Goal: Information Seeking & Learning: Learn about a topic

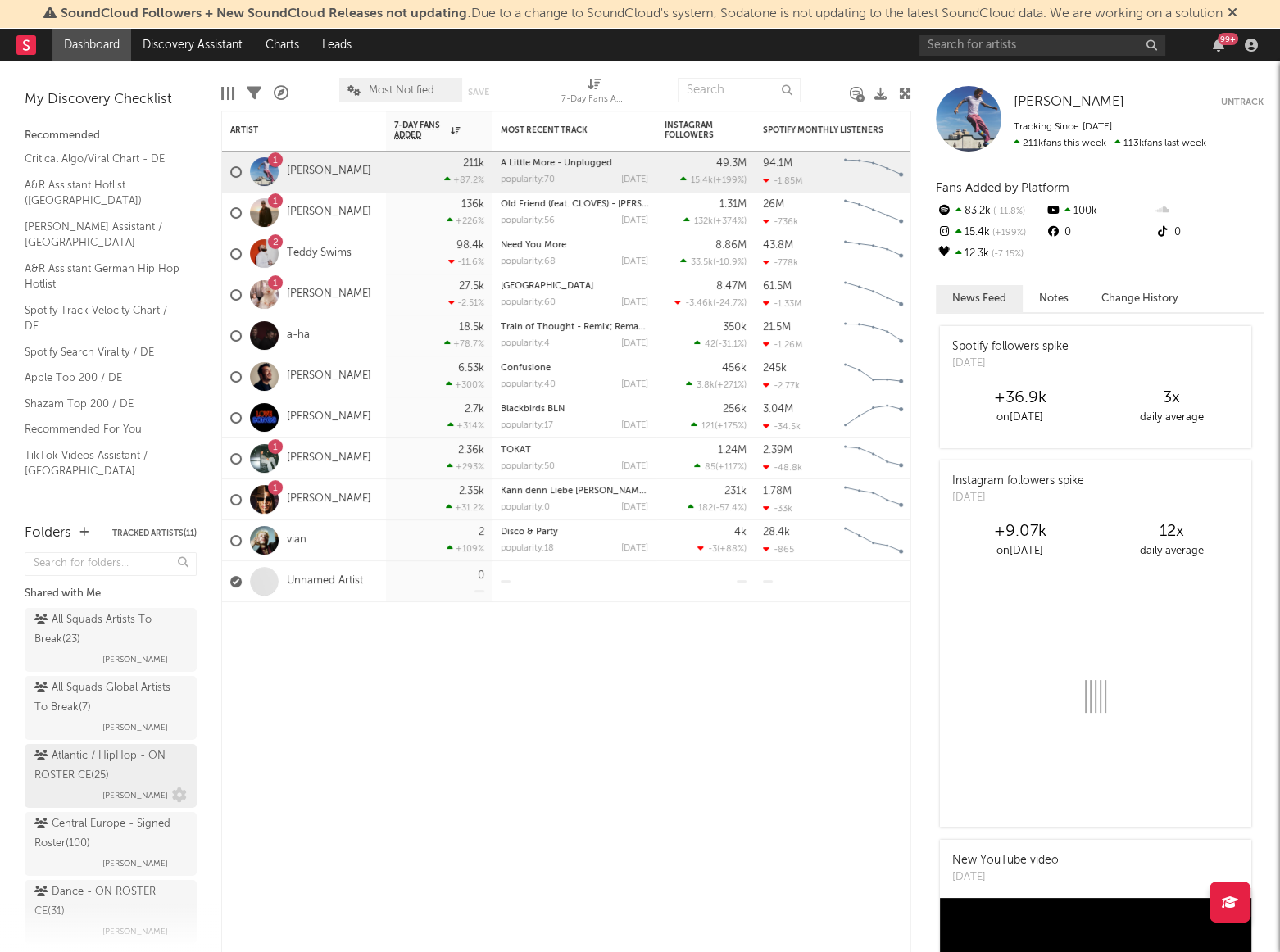
click at [102, 791] on span "[PERSON_NAME]" at bounding box center [135, 796] width 66 height 20
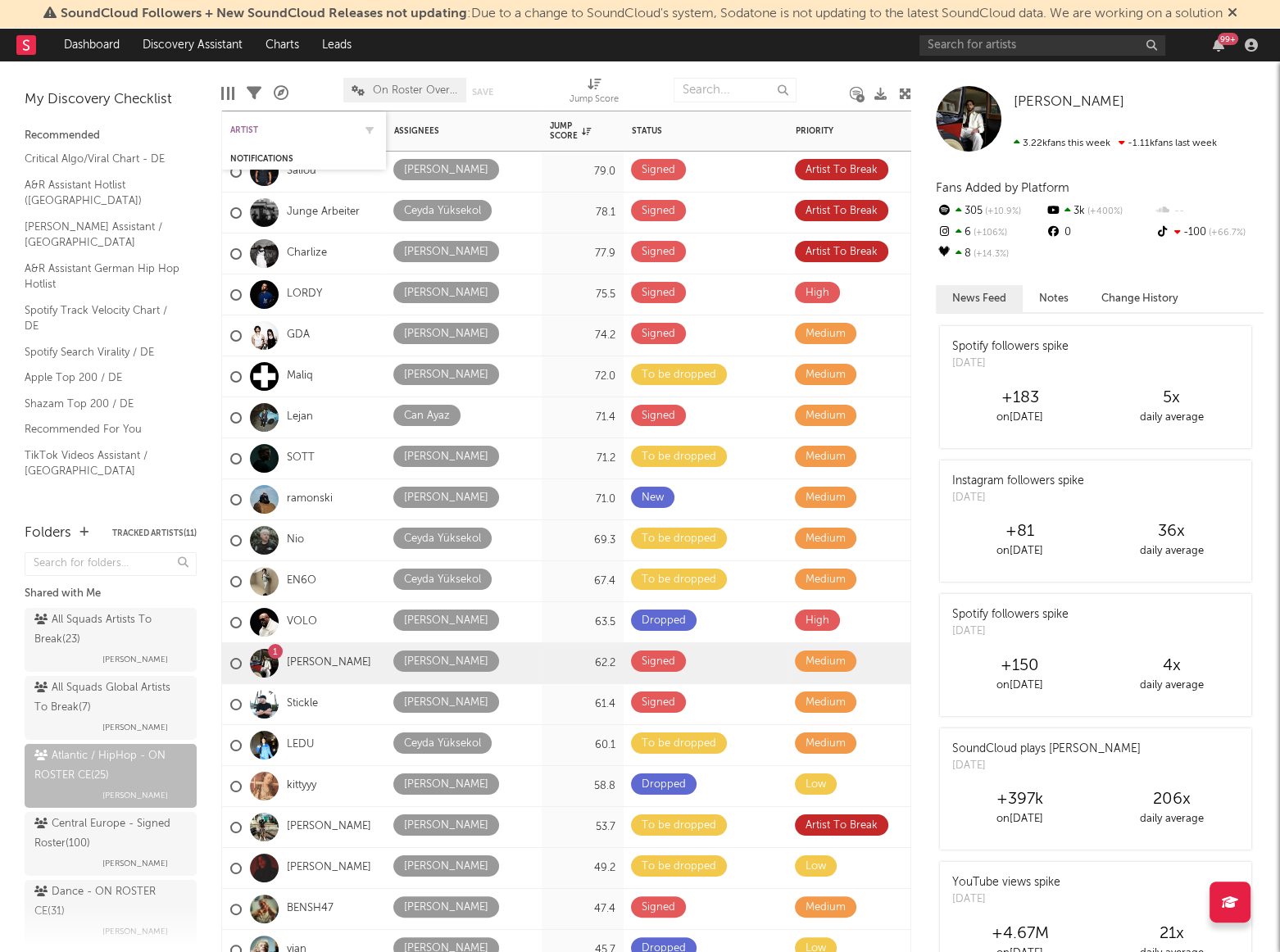
click at [247, 131] on div "Artist" at bounding box center [292, 130] width 123 height 10
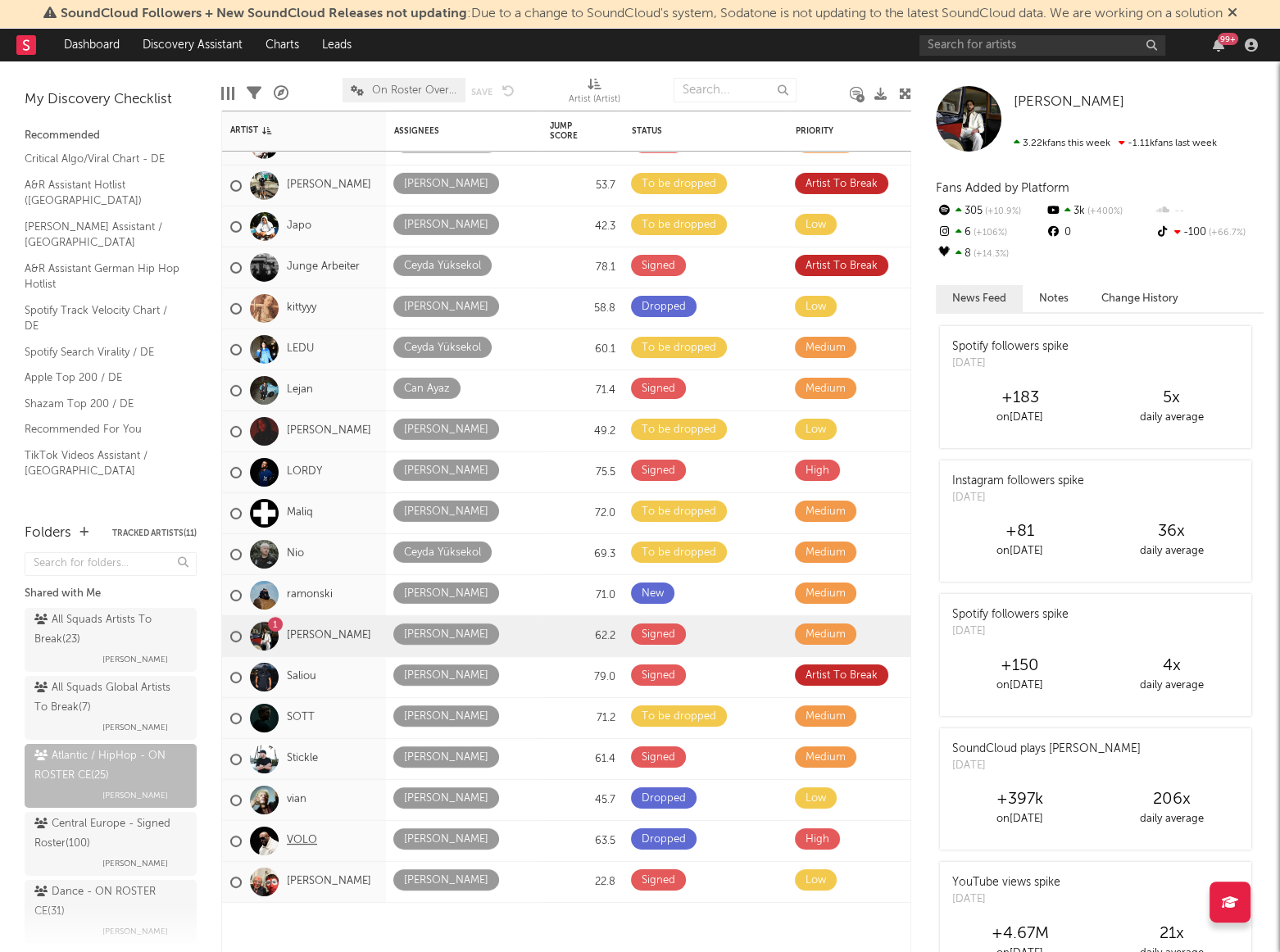
click at [311, 834] on link "VOLO" at bounding box center [302, 841] width 30 height 14
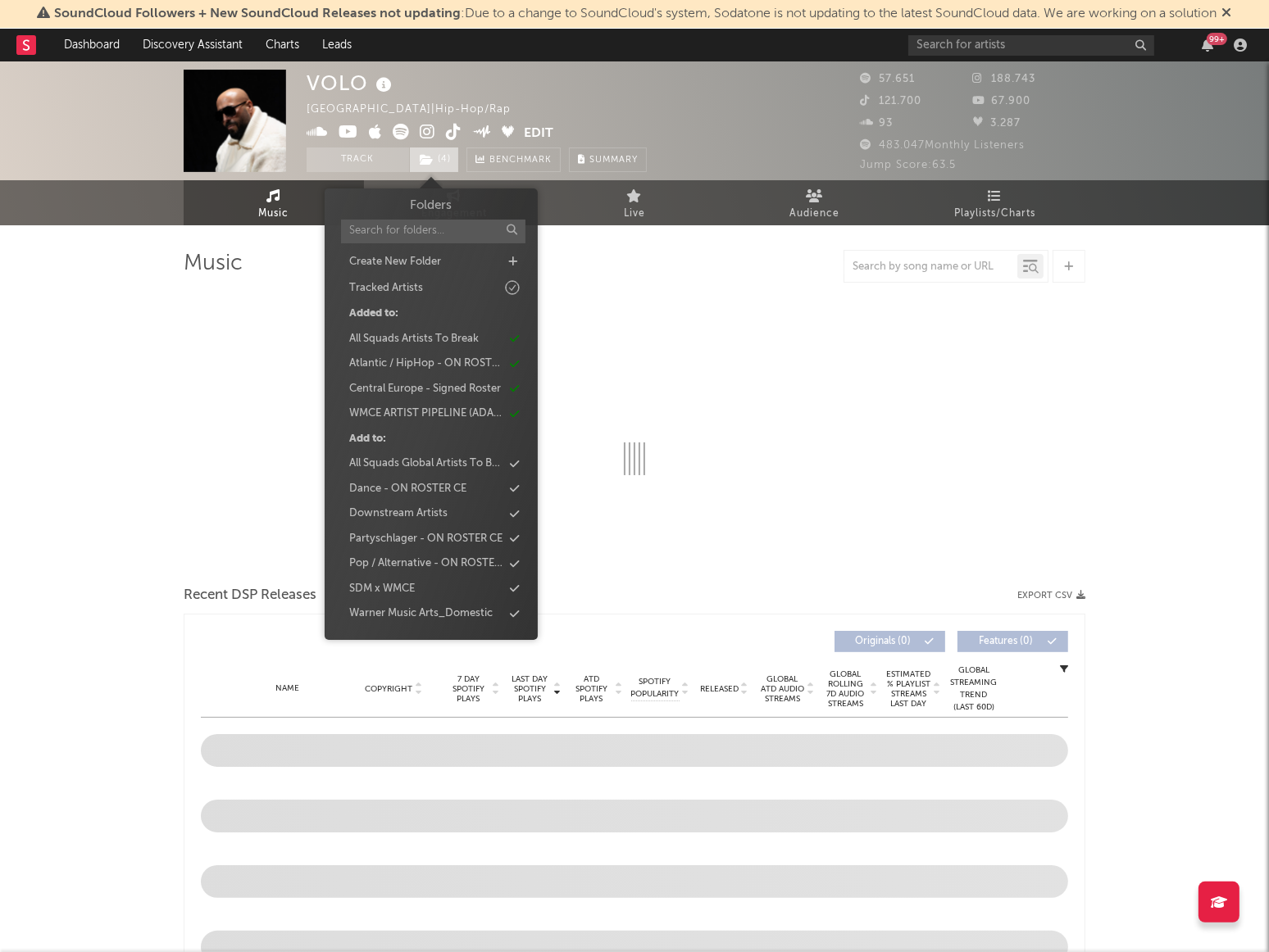
click at [440, 155] on span "( 4 )" at bounding box center [434, 160] width 50 height 25
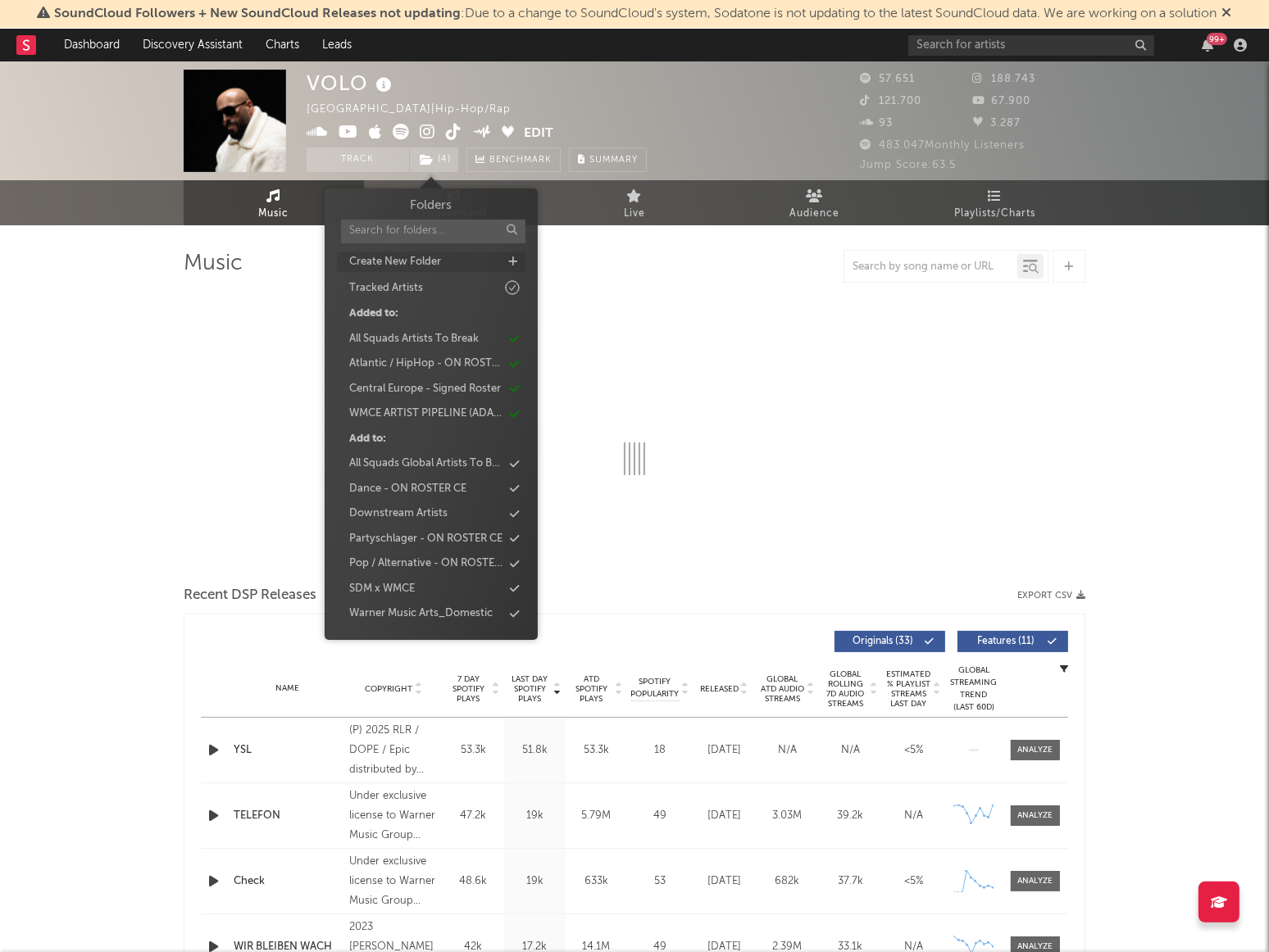
select select "6m"
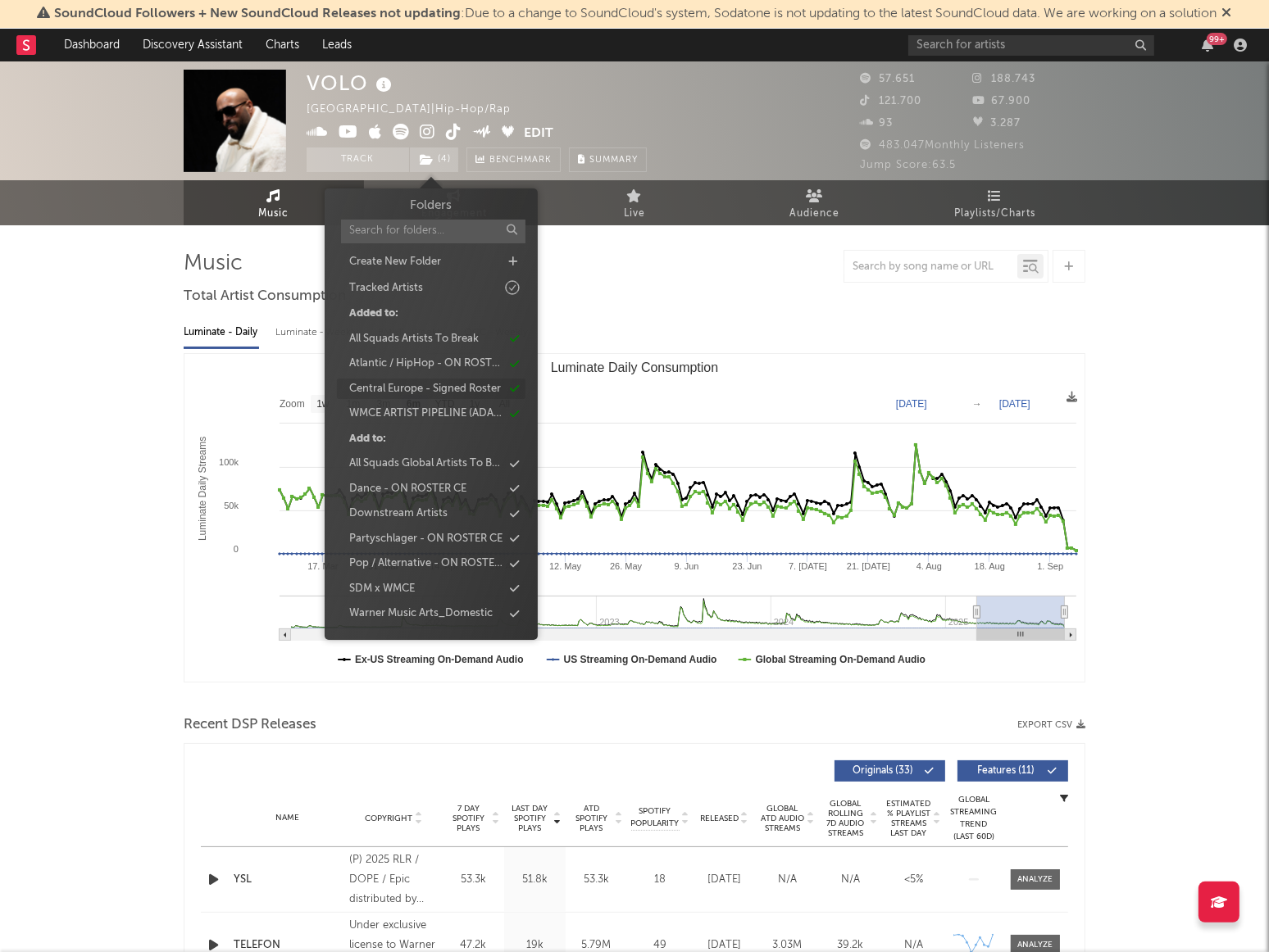
click at [449, 381] on div "Central Europe - Signed Roster" at bounding box center [424, 389] width 152 height 16
click at [446, 368] on div "Atlantic / HipHop - ON ROSTER CE" at bounding box center [425, 364] width 154 height 16
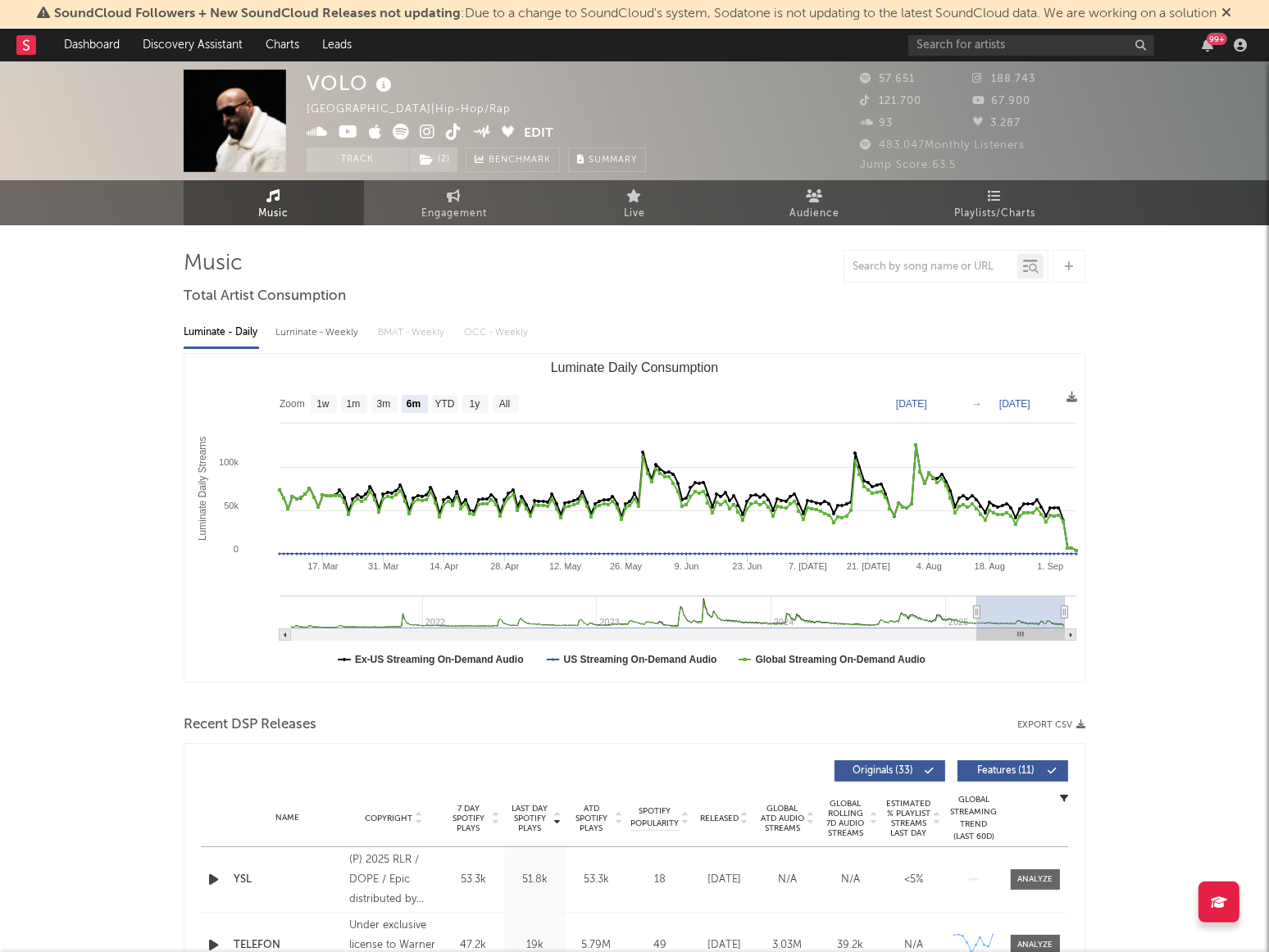
click at [107, 41] on link "Dashboard" at bounding box center [91, 44] width 79 height 33
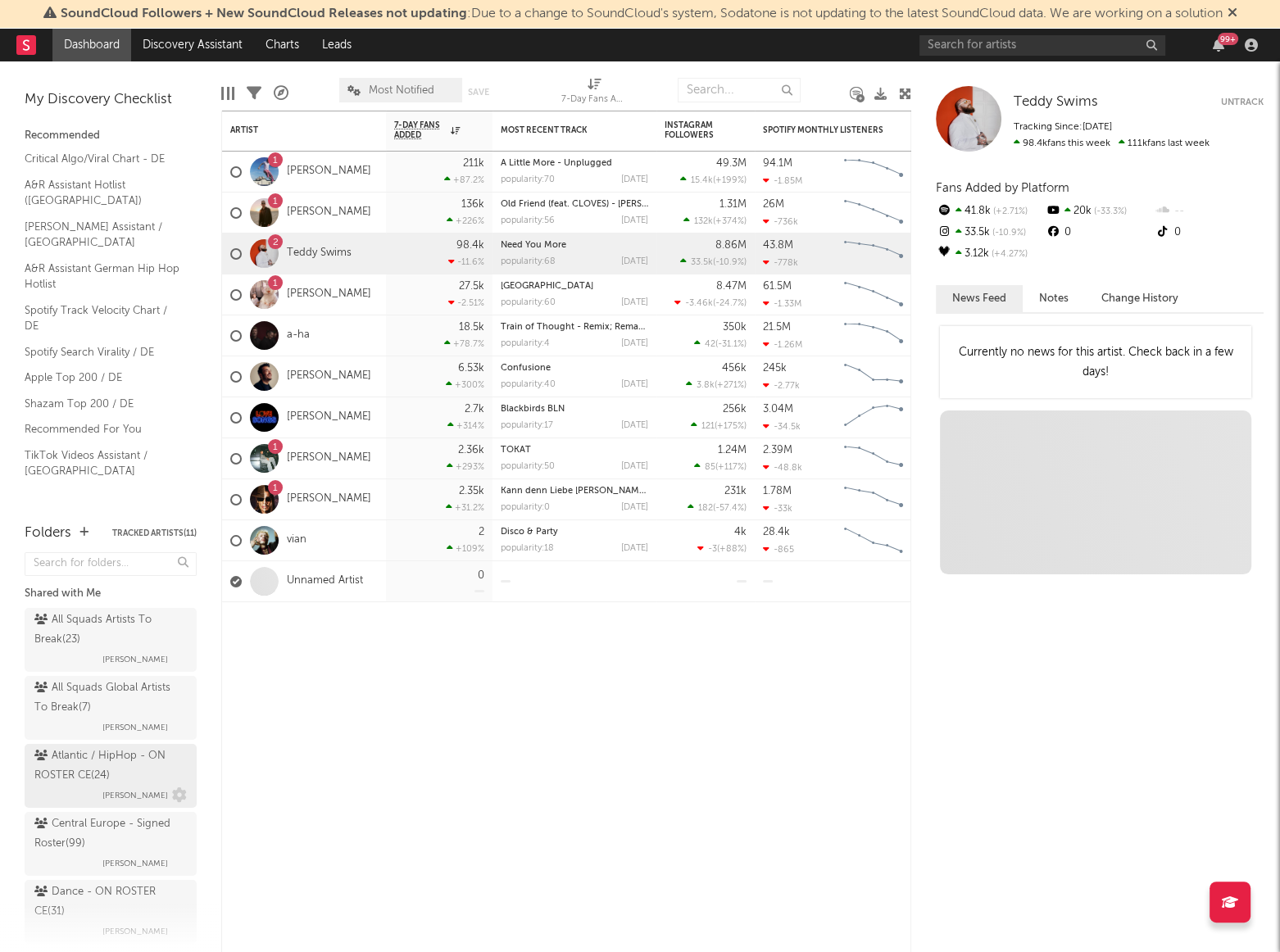
click at [114, 789] on span "[PERSON_NAME]" at bounding box center [135, 796] width 66 height 20
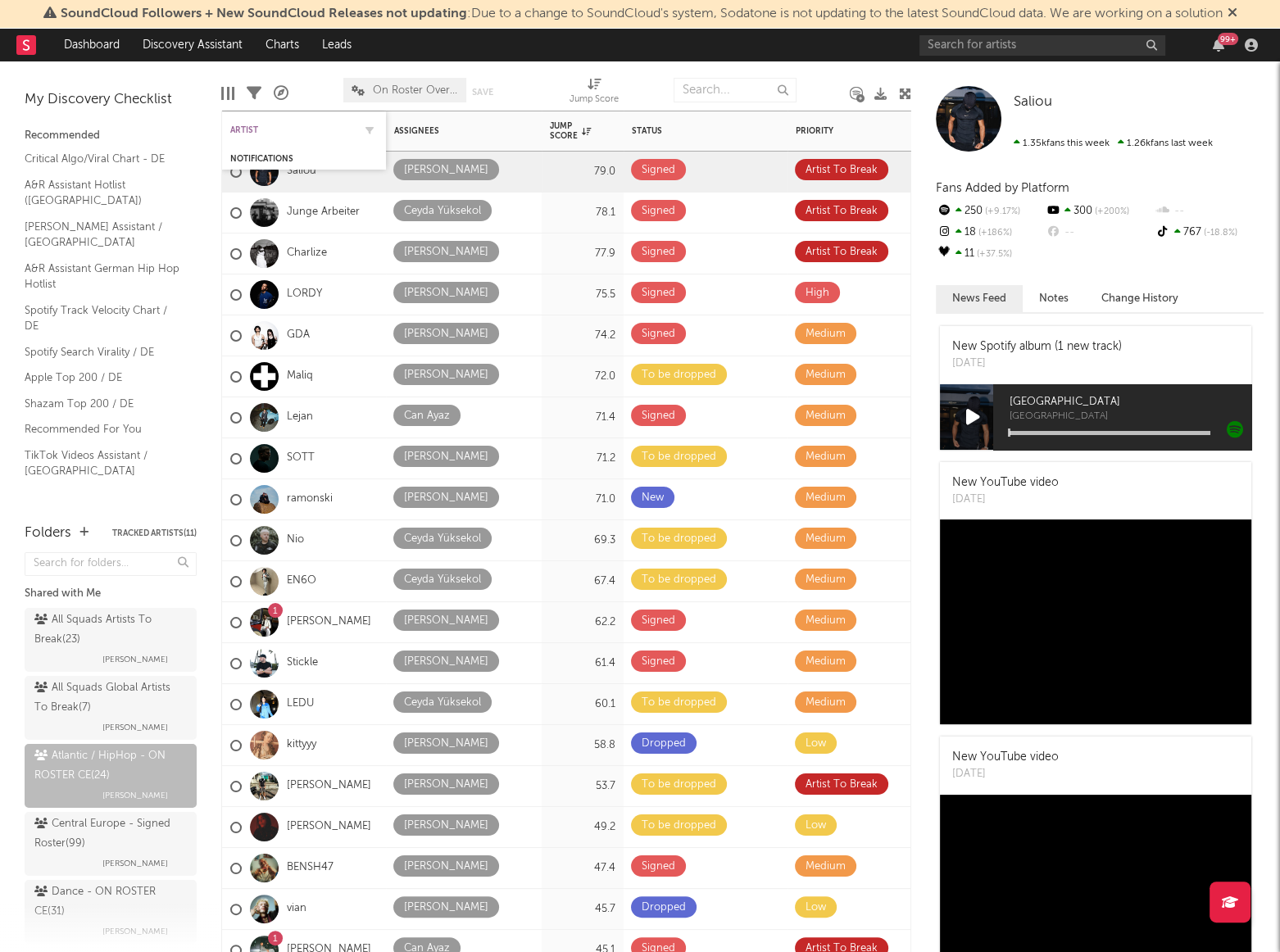
click at [245, 129] on div "Artist" at bounding box center [292, 130] width 123 height 10
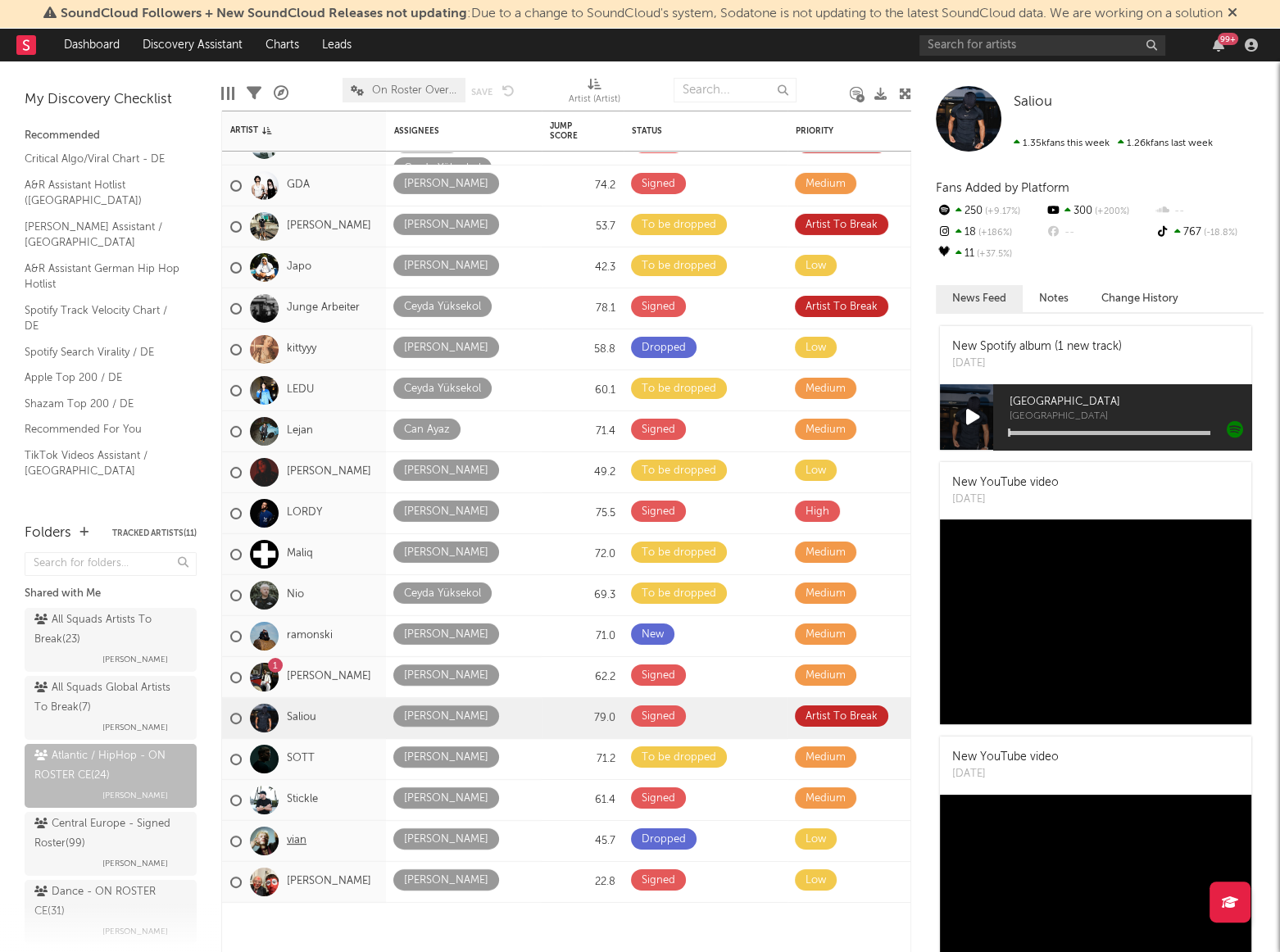
click at [292, 840] on link "vian" at bounding box center [296, 841] width 20 height 14
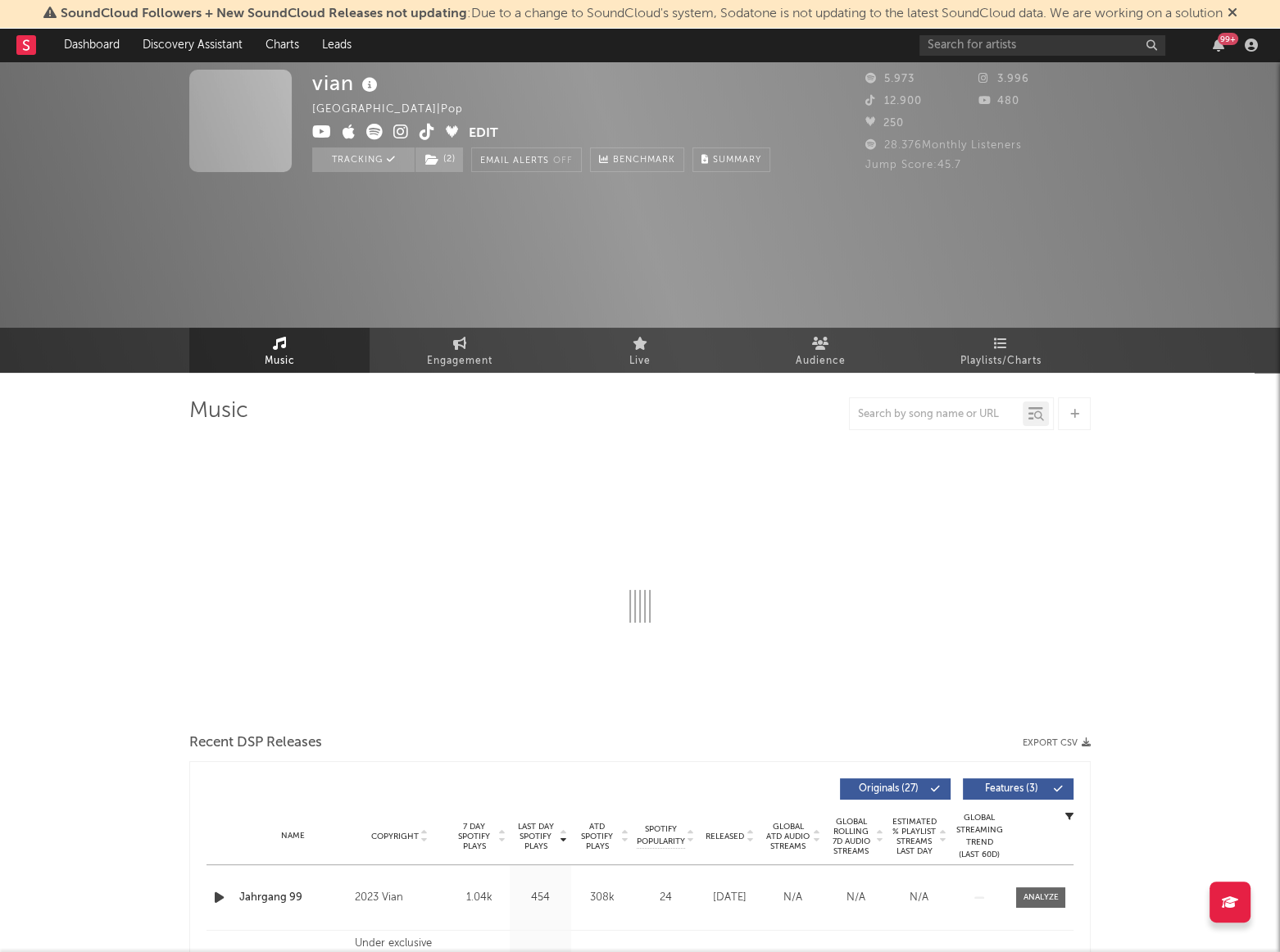
select select "6m"
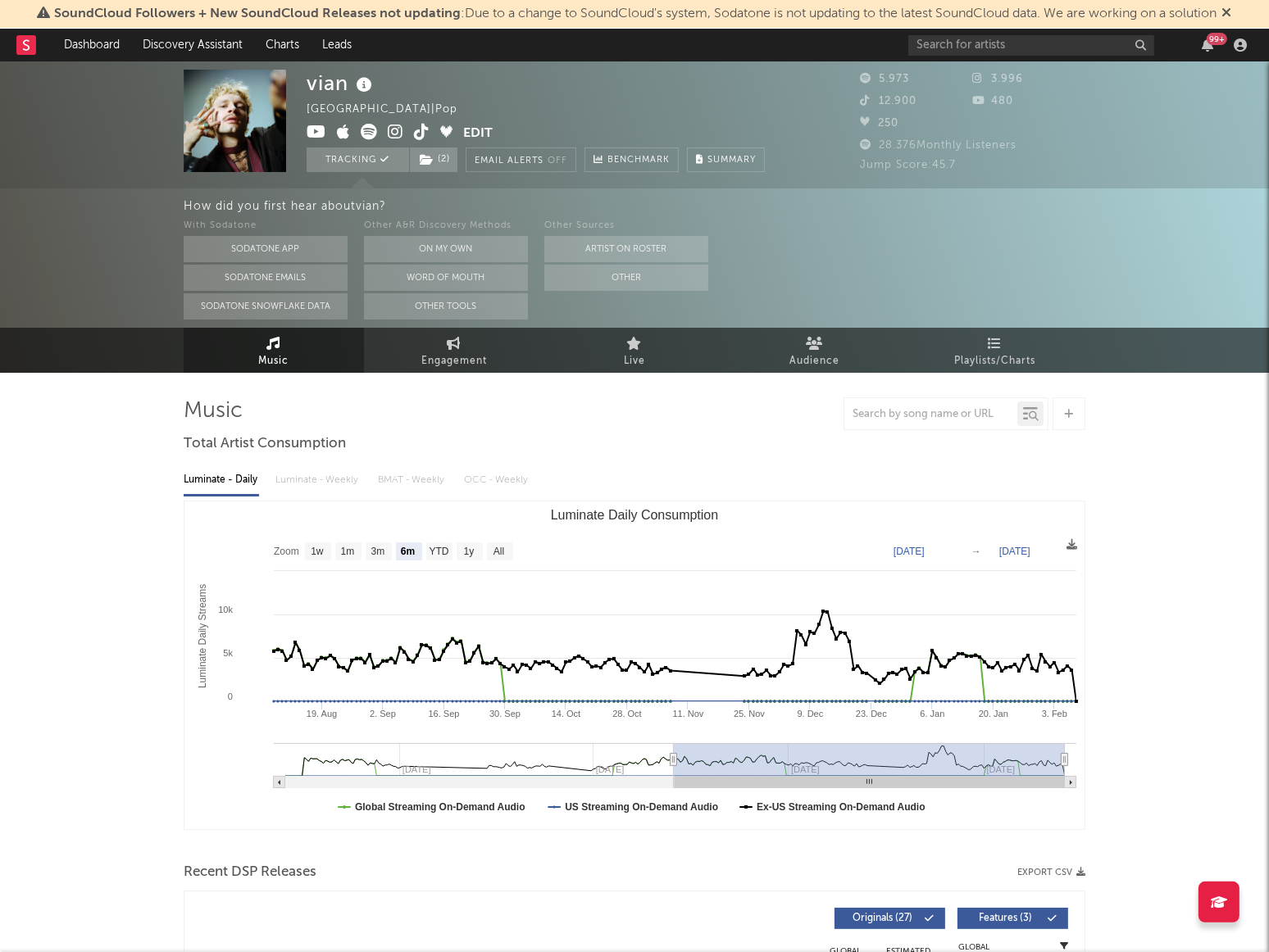
select select "6m"
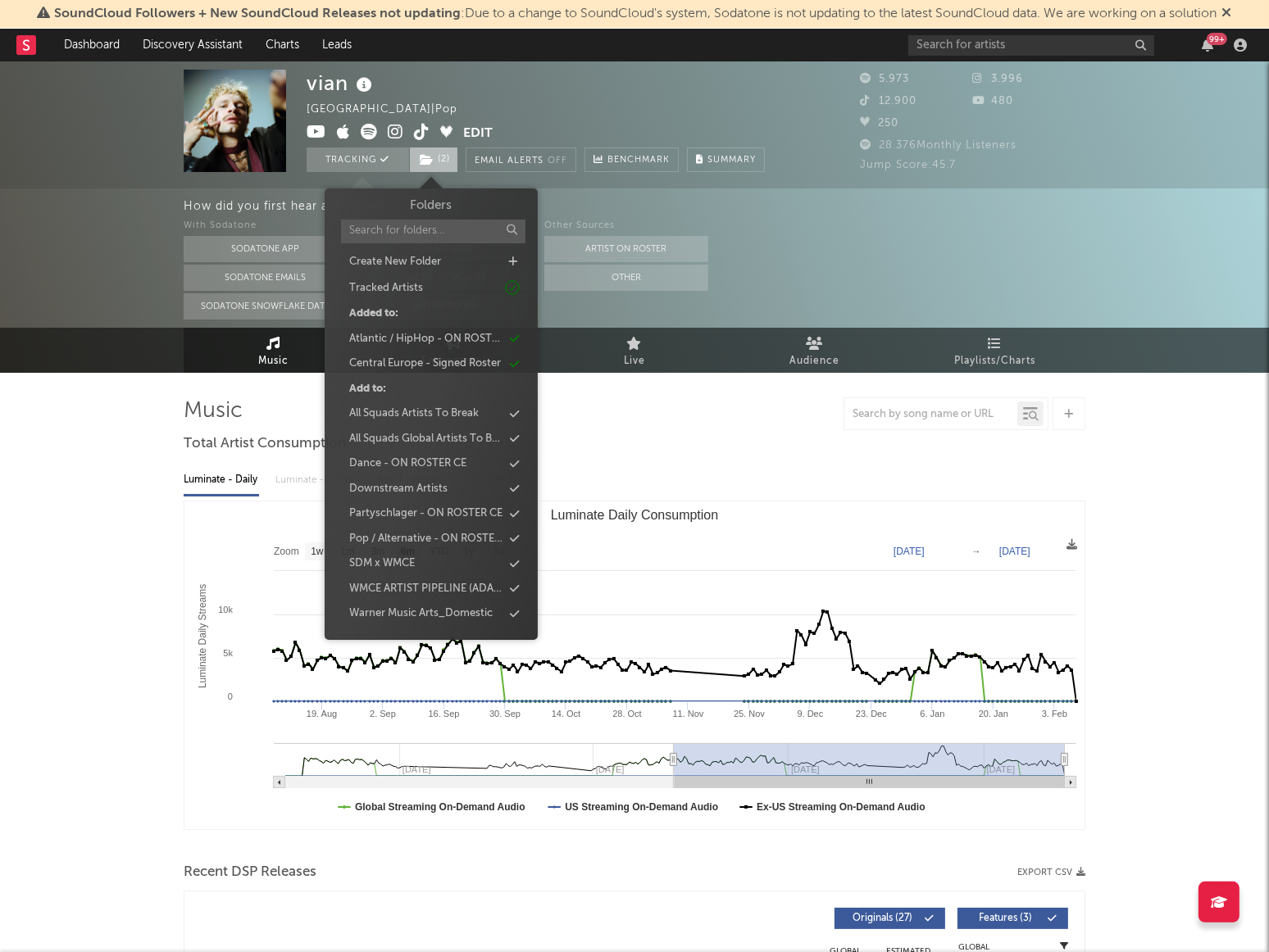
click at [444, 169] on span "( 2 )" at bounding box center [433, 160] width 49 height 25
click at [448, 343] on div "Atlantic / HipHop - ON ROSTER CE" at bounding box center [425, 339] width 154 height 16
click at [437, 347] on div "Central Europe - Signed Roster" at bounding box center [430, 339] width 188 height 21
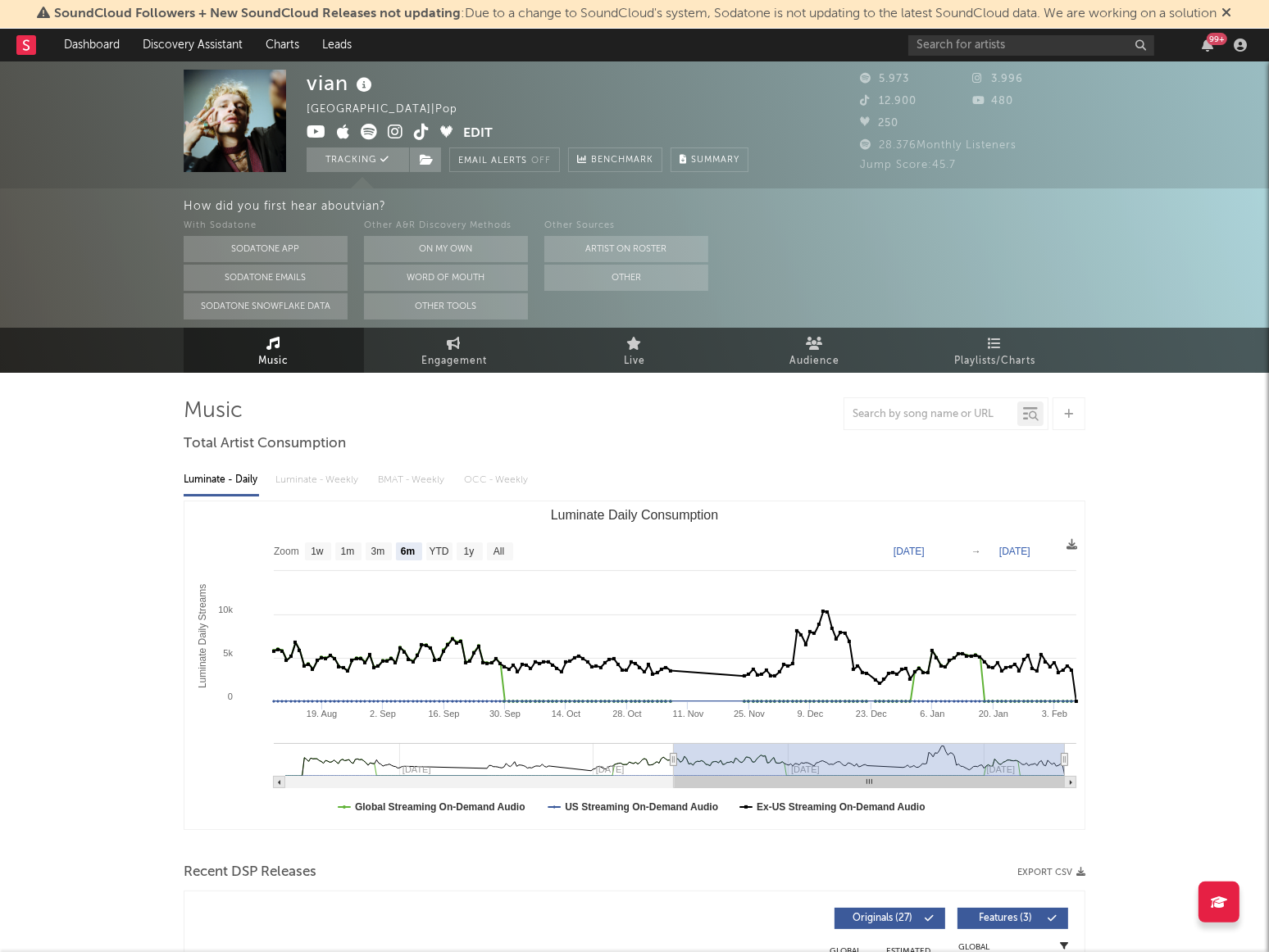
click at [79, 44] on link "Dashboard" at bounding box center [91, 44] width 79 height 33
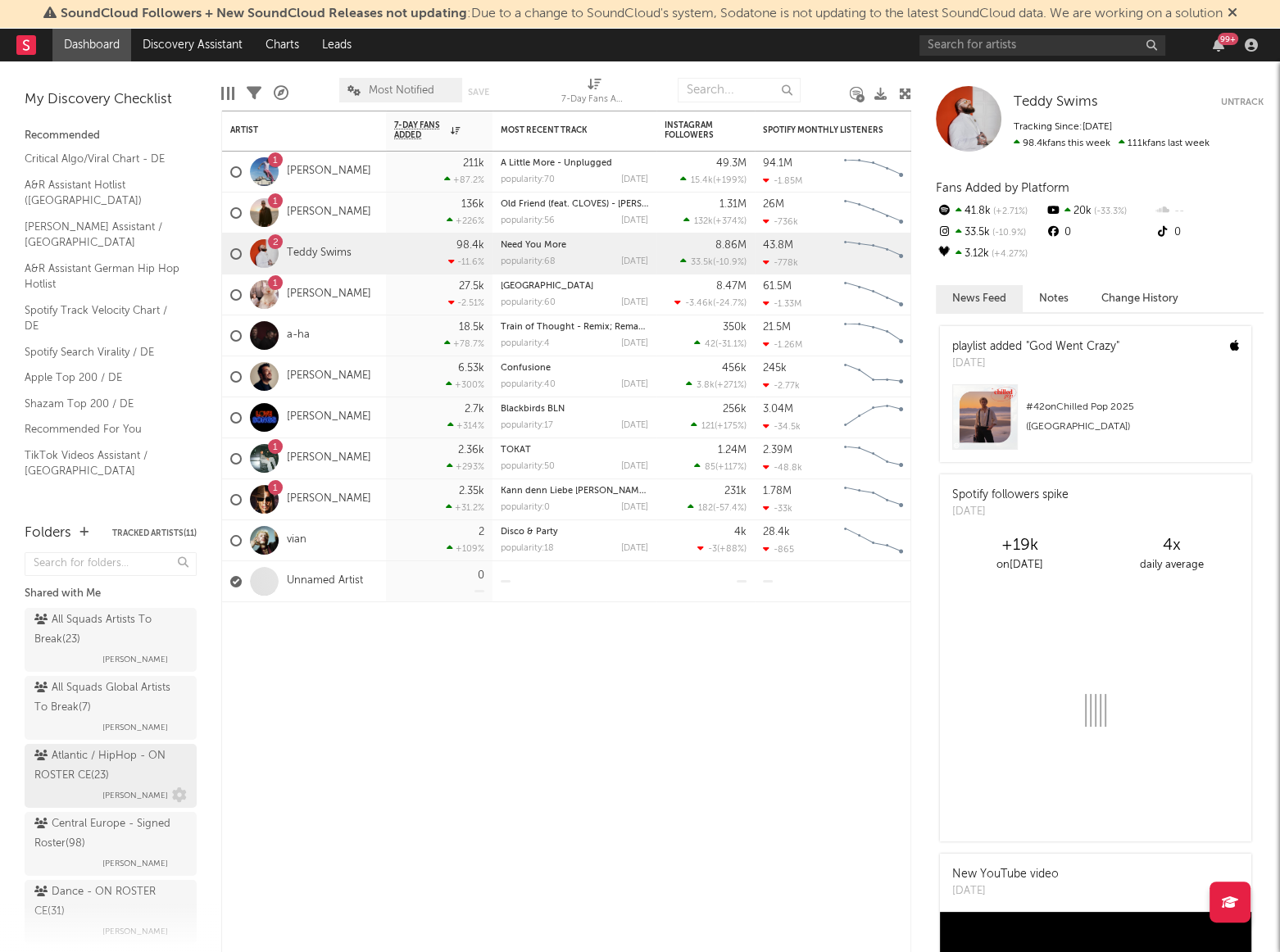
click at [114, 767] on div "Atlantic / HipHop - ON ROSTER CE ( 23 )" at bounding box center [108, 766] width 148 height 39
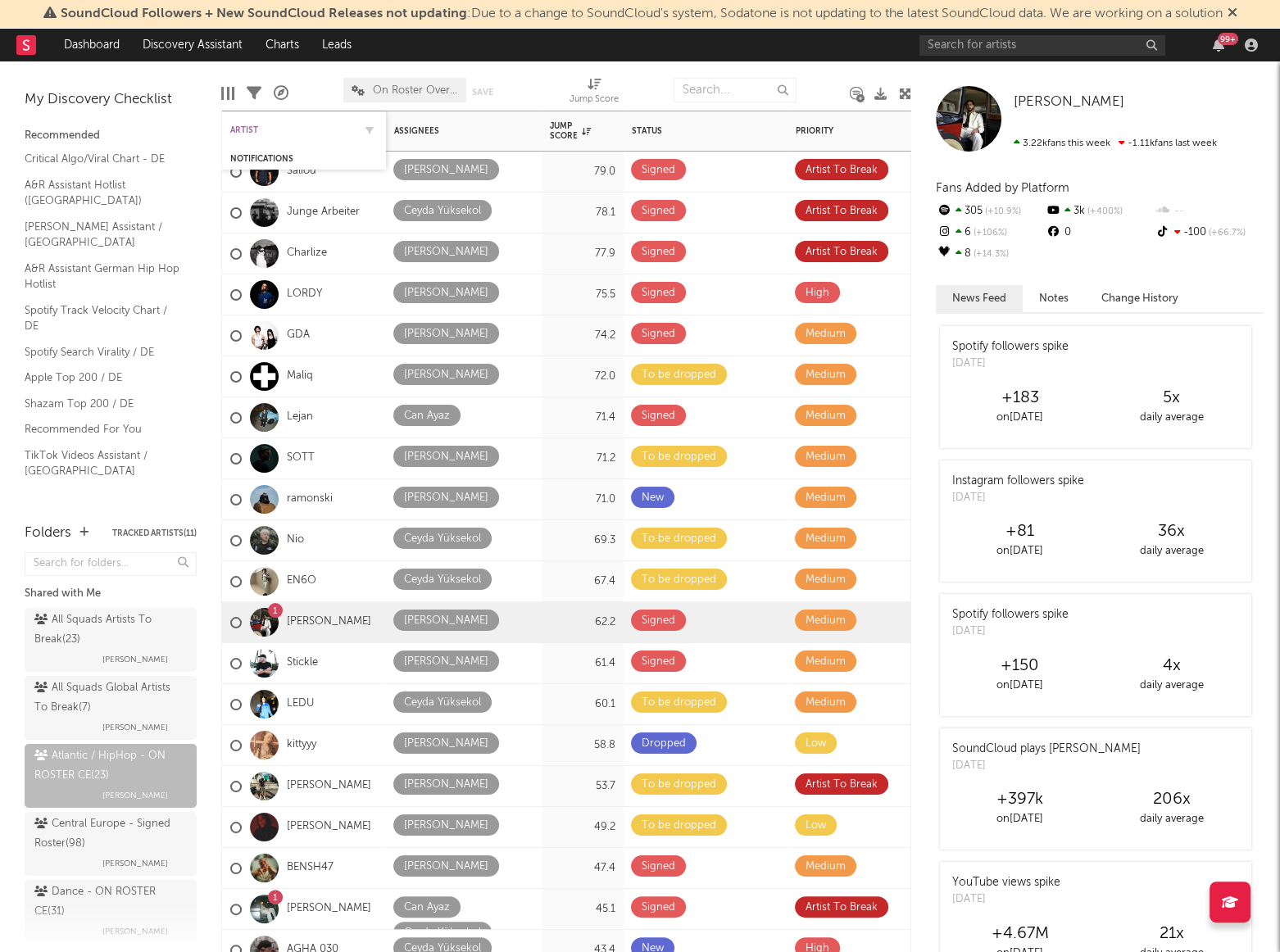
click at [259, 125] on div "Artist" at bounding box center [292, 130] width 123 height 10
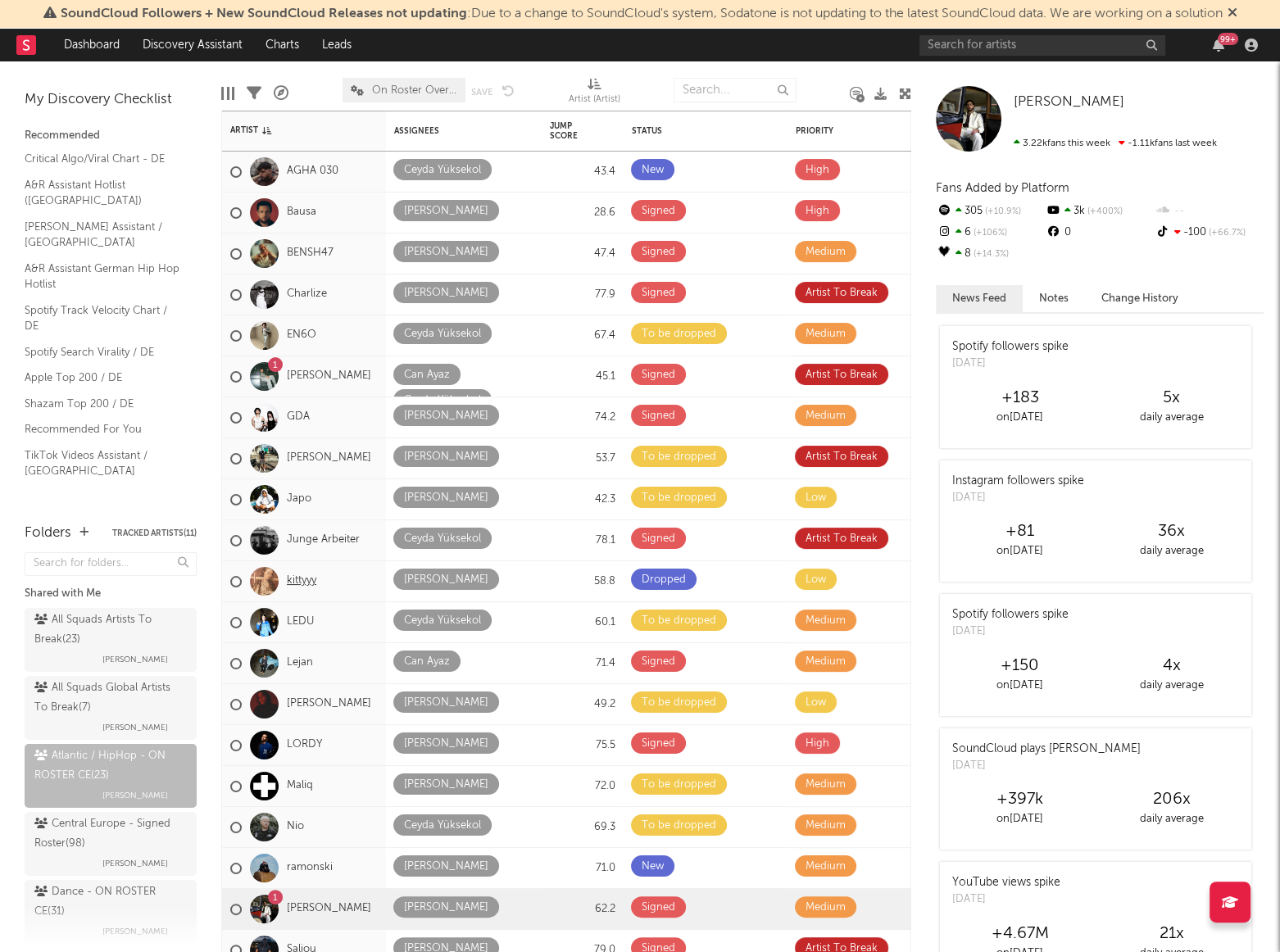
click at [316, 582] on link "kittyyy" at bounding box center [301, 581] width 29 height 14
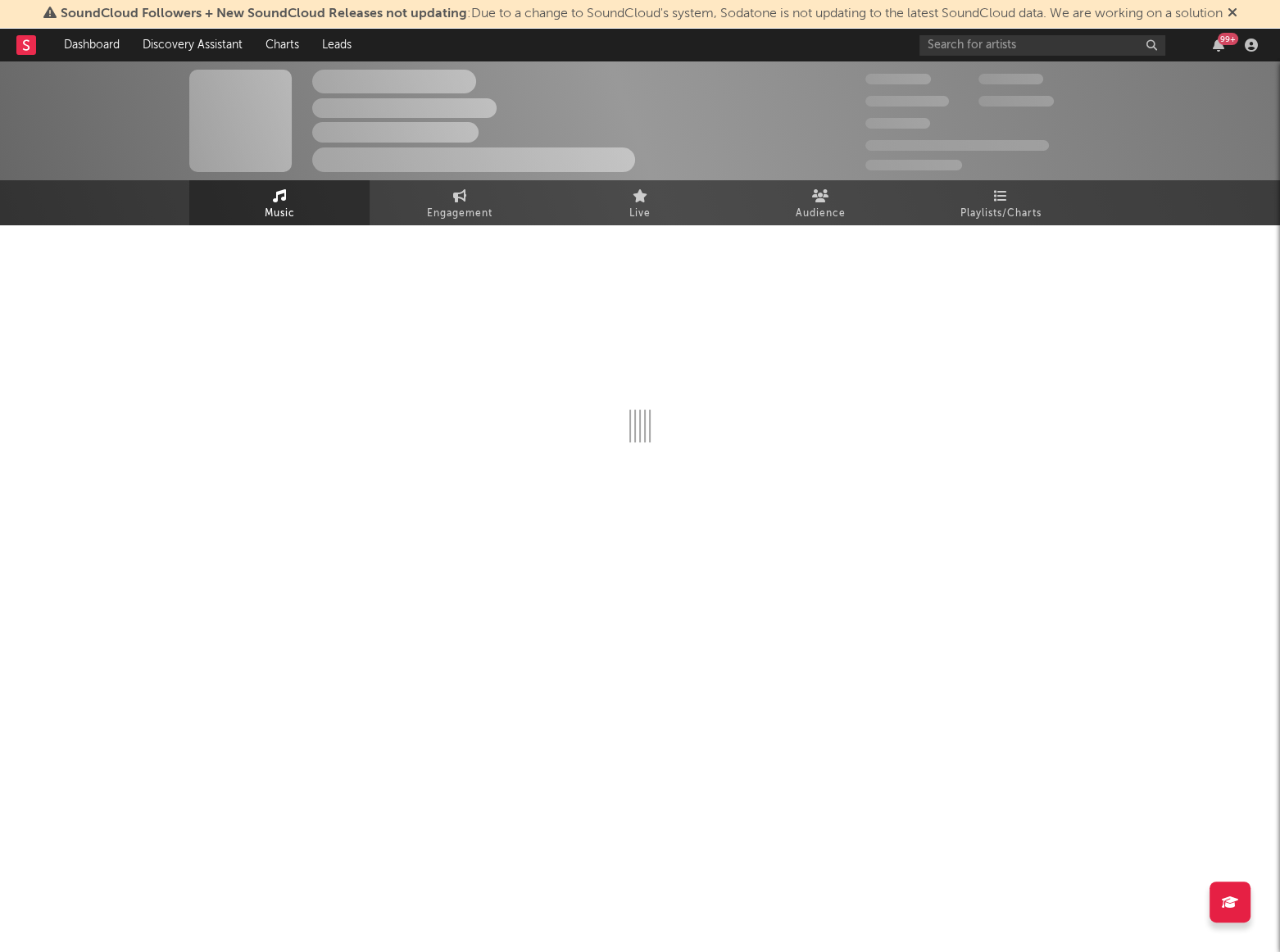
select select "1w"
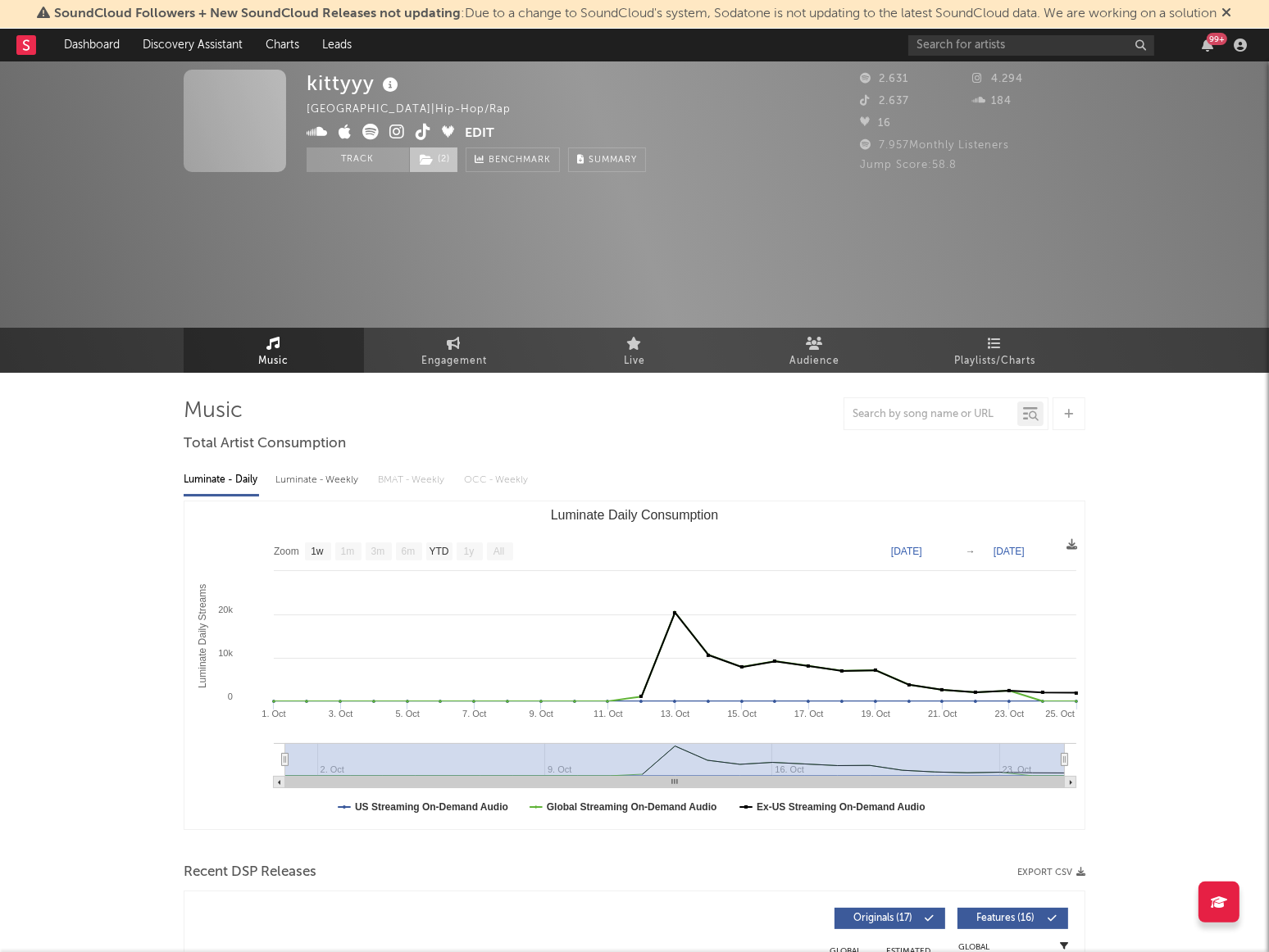
click at [447, 153] on span "( 2 )" at bounding box center [433, 160] width 49 height 25
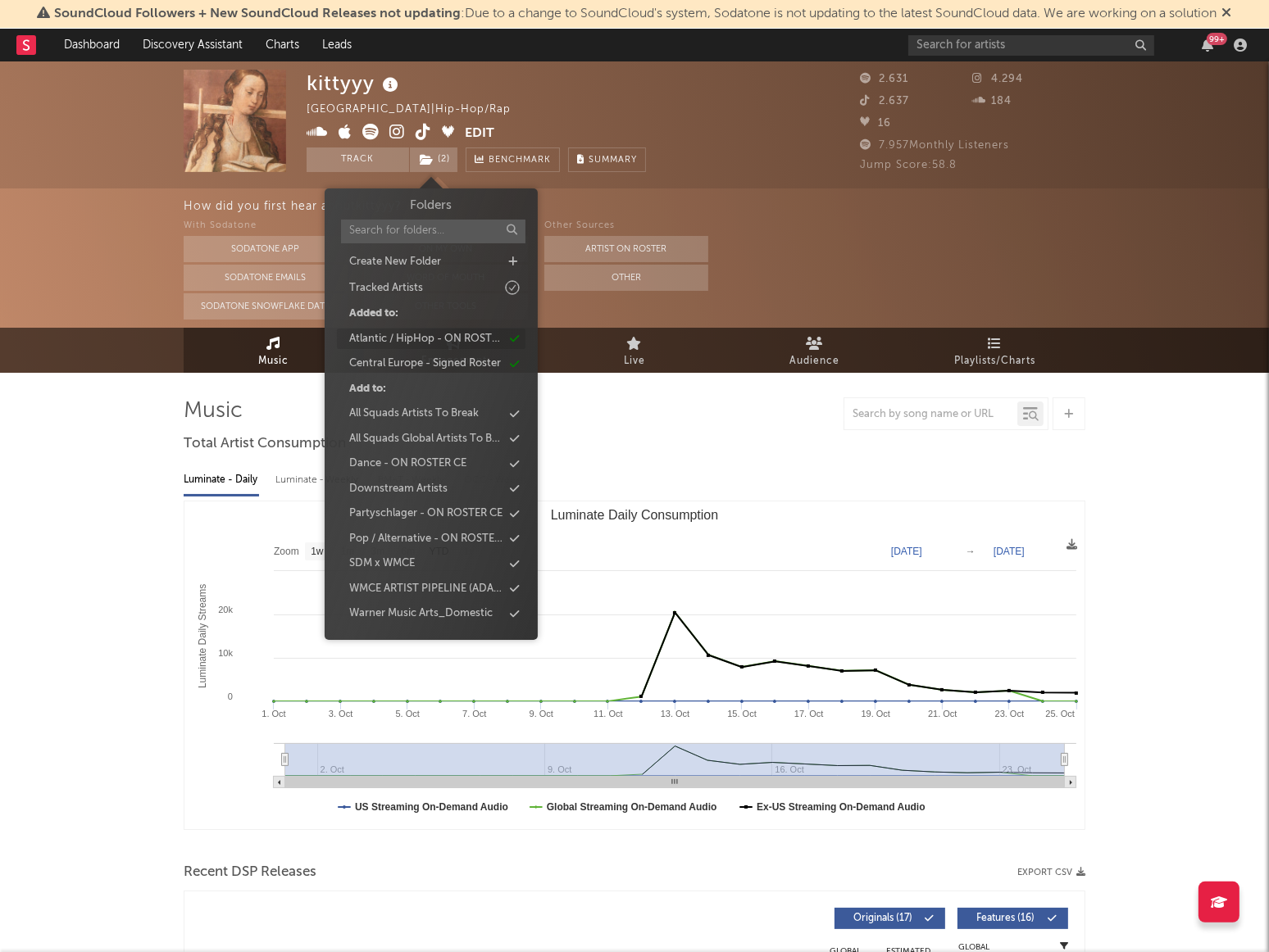
click at [444, 338] on div "Atlantic / HipHop - ON ROSTER CE" at bounding box center [425, 339] width 154 height 16
click at [444, 344] on div "Central Europe - Signed Roster" at bounding box center [423, 339] width 152 height 16
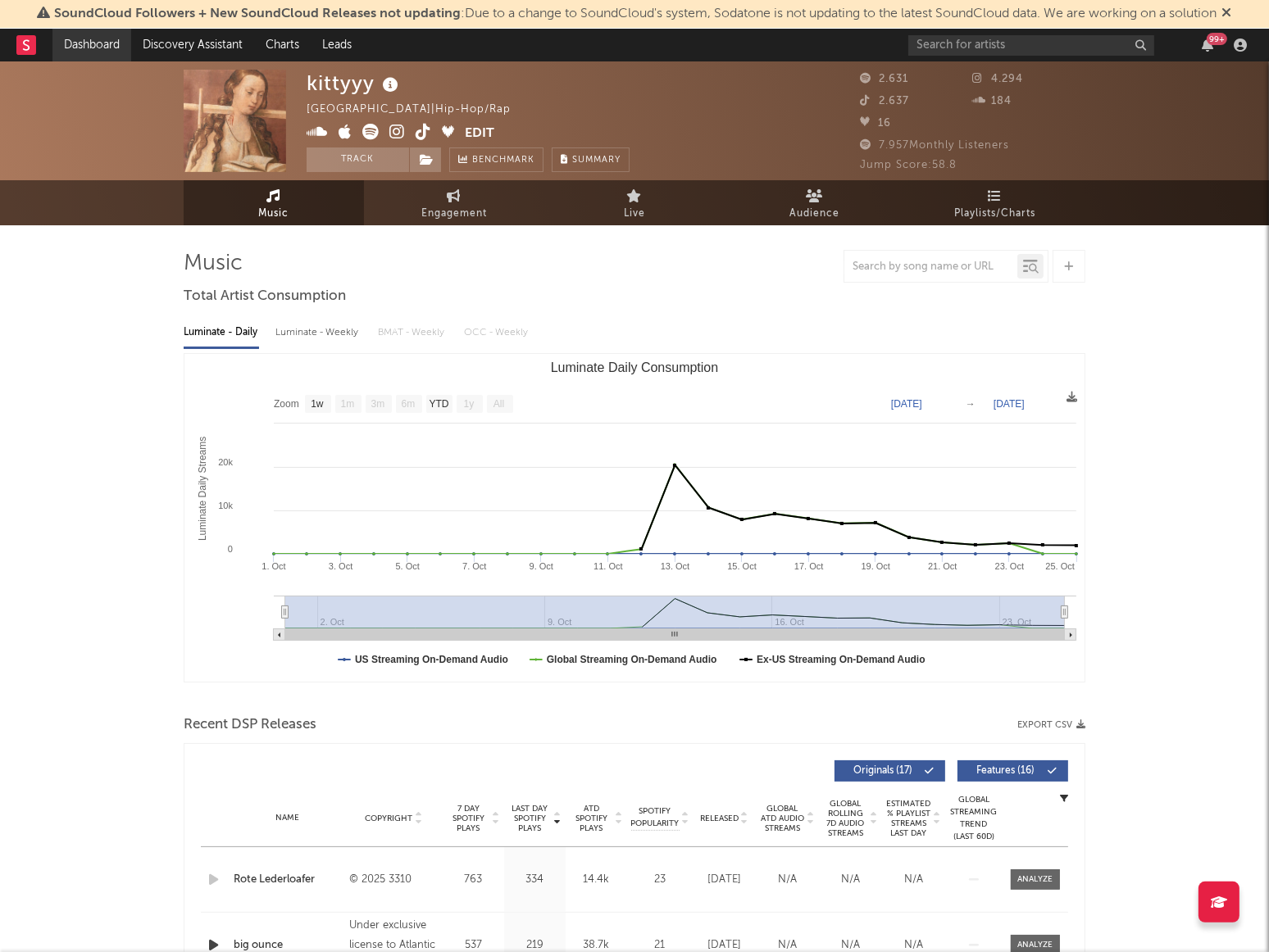
click at [74, 46] on link "Dashboard" at bounding box center [91, 44] width 79 height 33
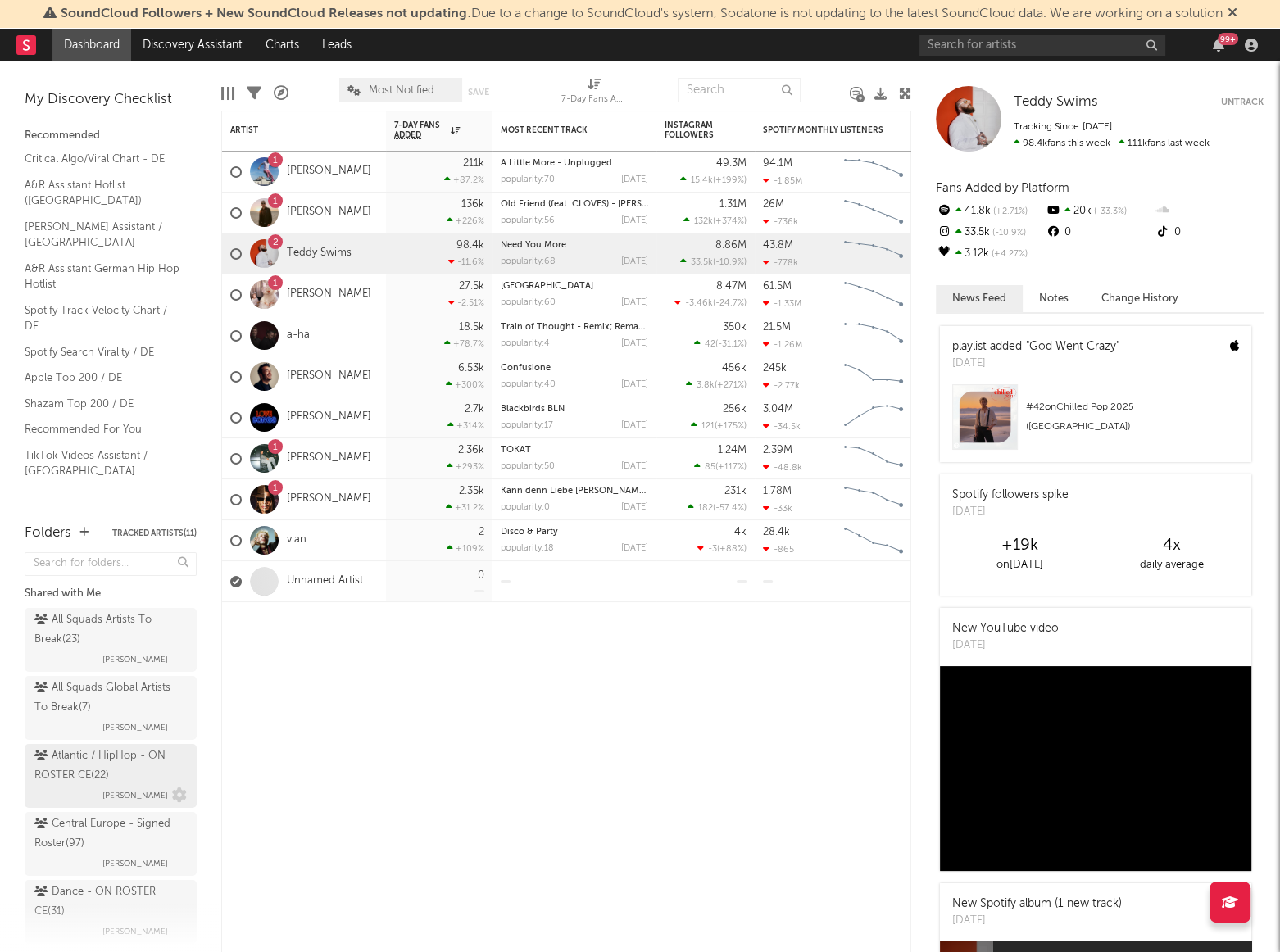
click at [95, 767] on div "Atlantic / HipHop - ON ROSTER CE ( 22 )" at bounding box center [108, 766] width 148 height 39
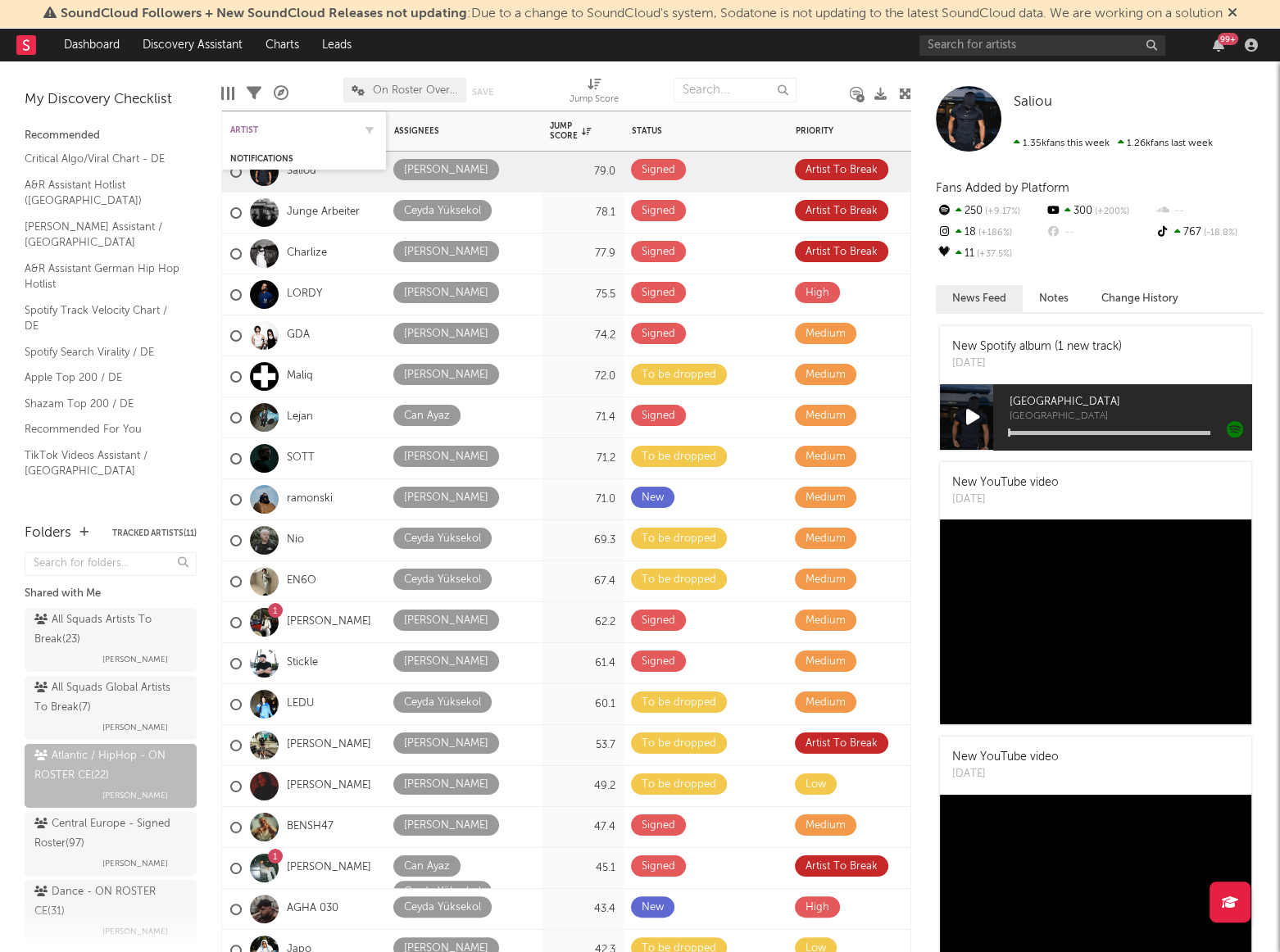
click at [258, 129] on div "Artist" at bounding box center [292, 130] width 123 height 10
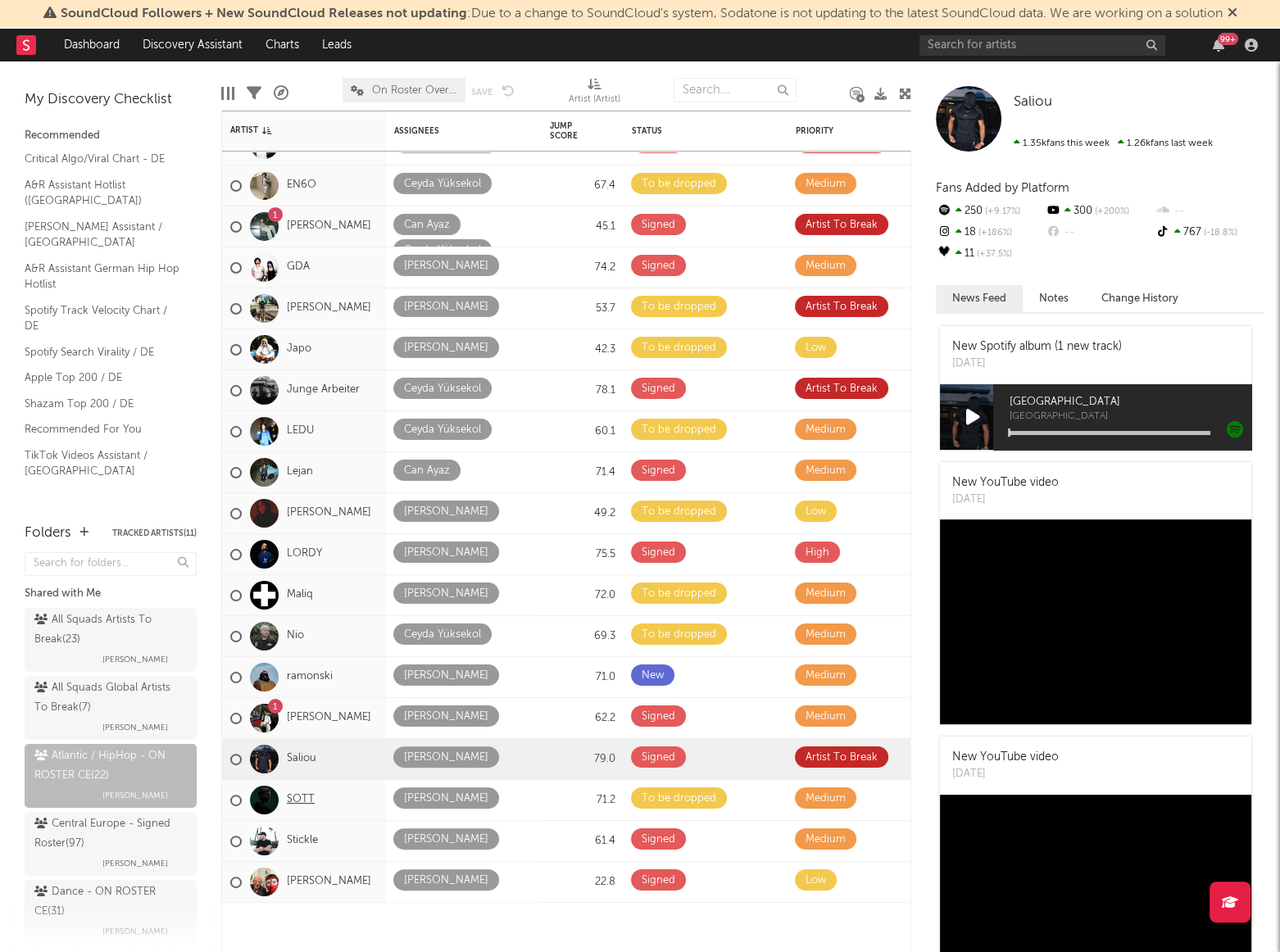
click at [295, 795] on link "SOTT" at bounding box center [300, 800] width 27 height 14
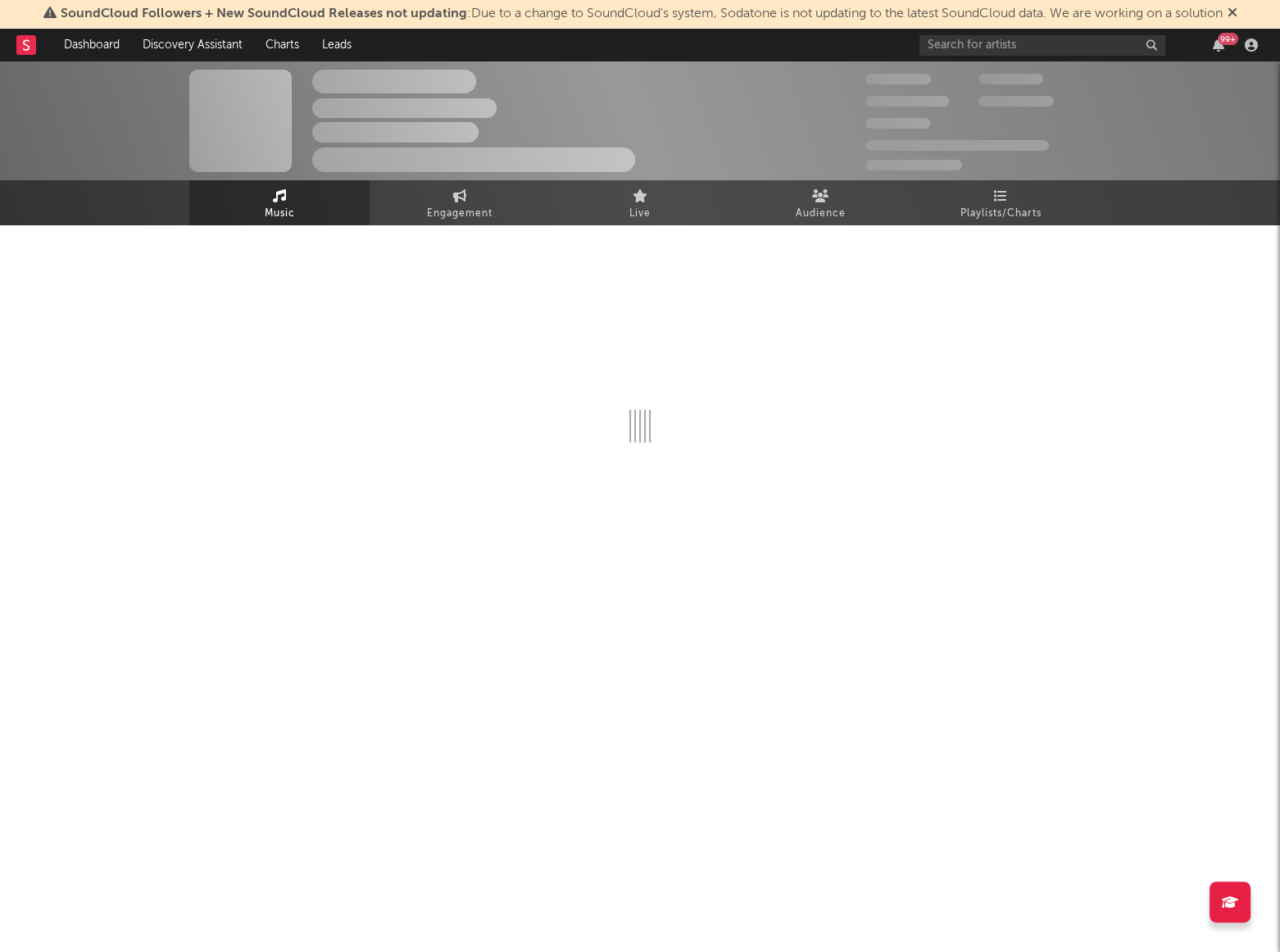
select select "6m"
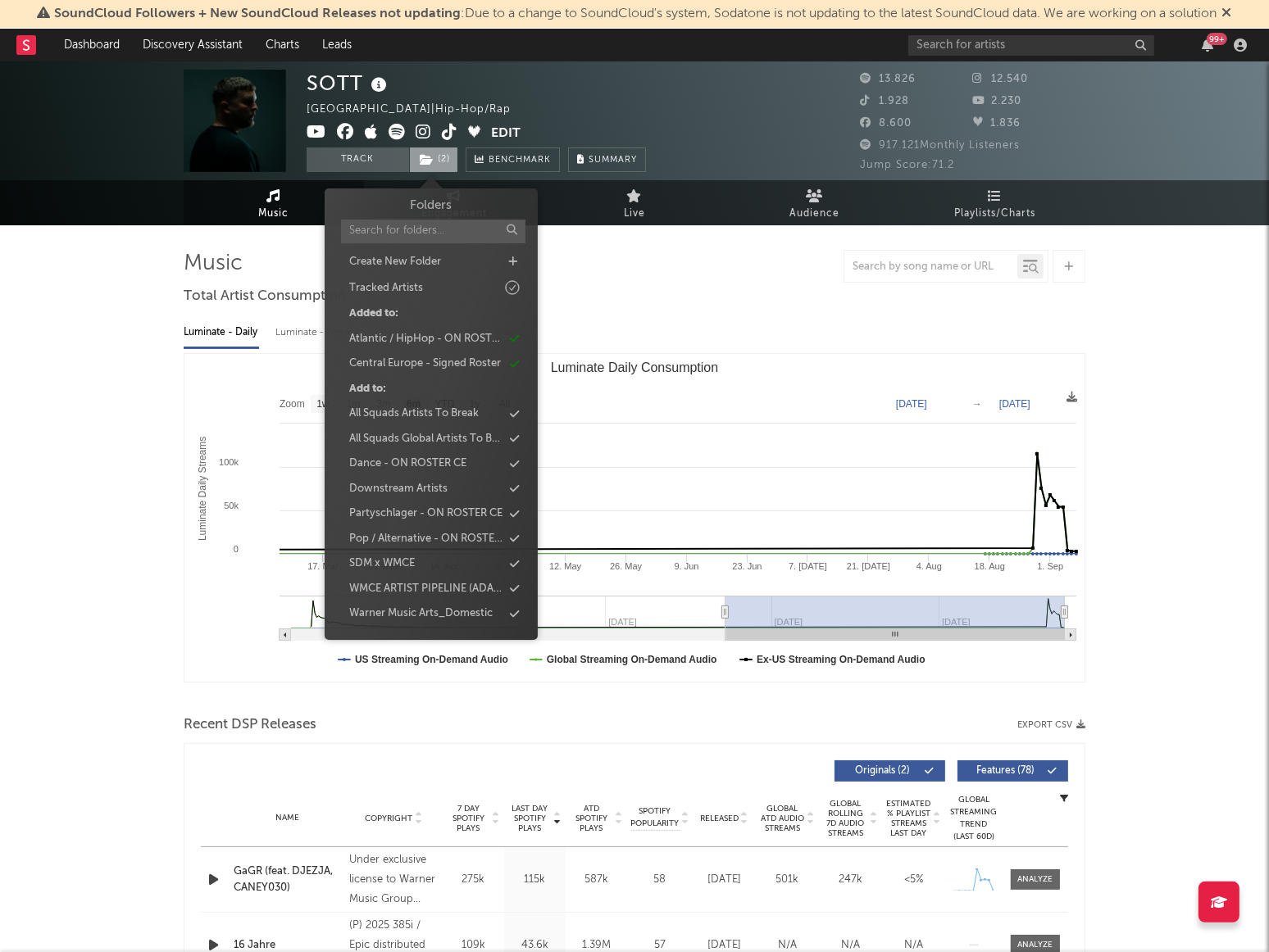
click at [441, 160] on span "( 2 )" at bounding box center [433, 160] width 49 height 25
click at [460, 366] on div "Central Europe - Signed Roster" at bounding box center [424, 364] width 152 height 16
click at [465, 334] on div "Atlantic / HipHop - ON ROSTER CE" at bounding box center [424, 339] width 154 height 16
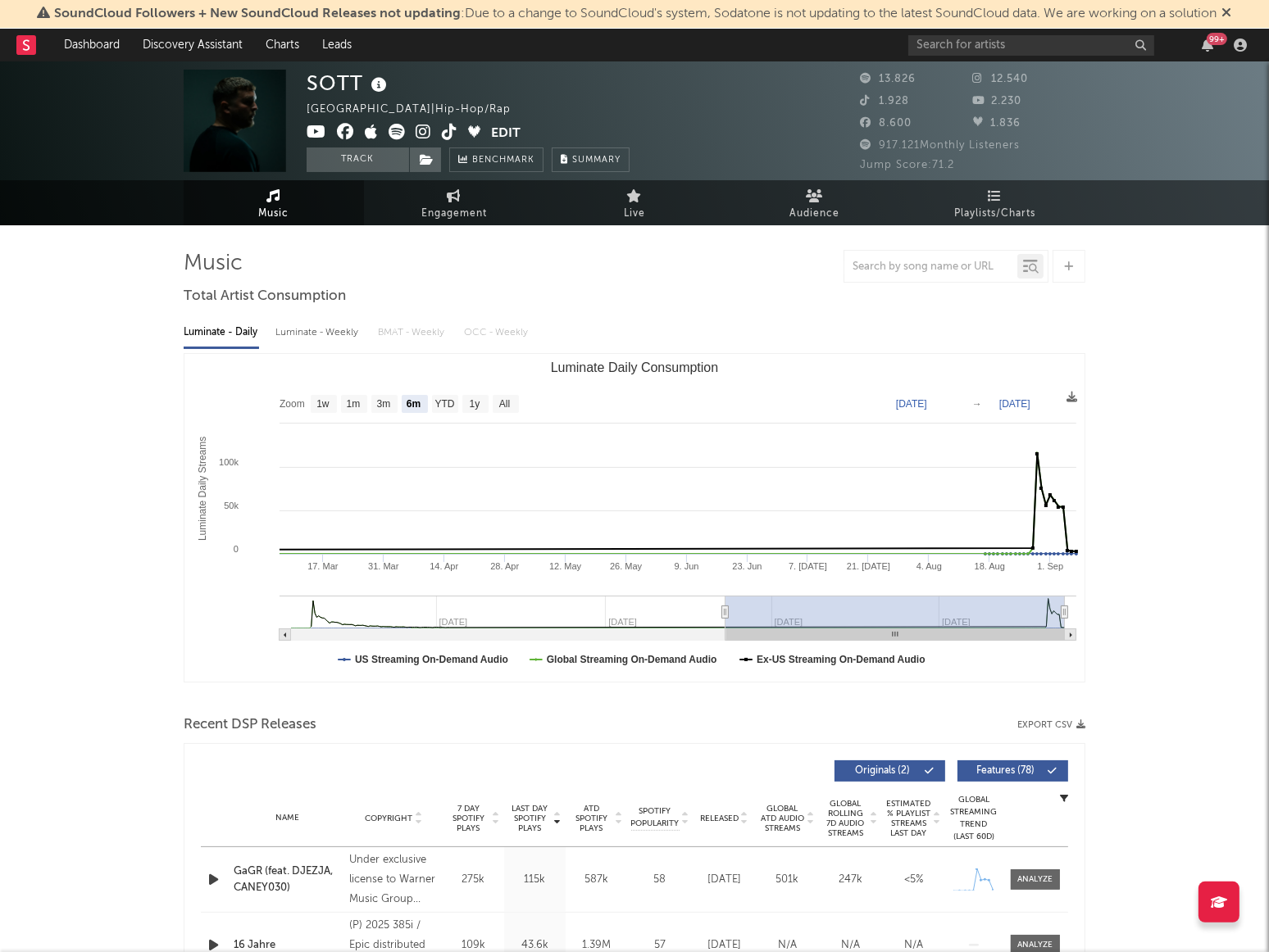
click at [107, 46] on link "Dashboard" at bounding box center [91, 44] width 79 height 33
